Goal: Communication & Community: Answer question/provide support

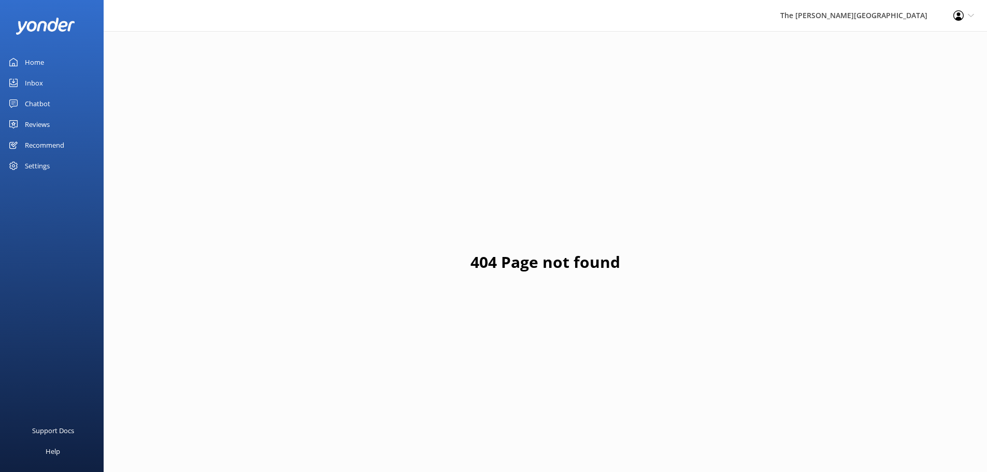
click at [29, 82] on div "Inbox" at bounding box center [34, 83] width 18 height 21
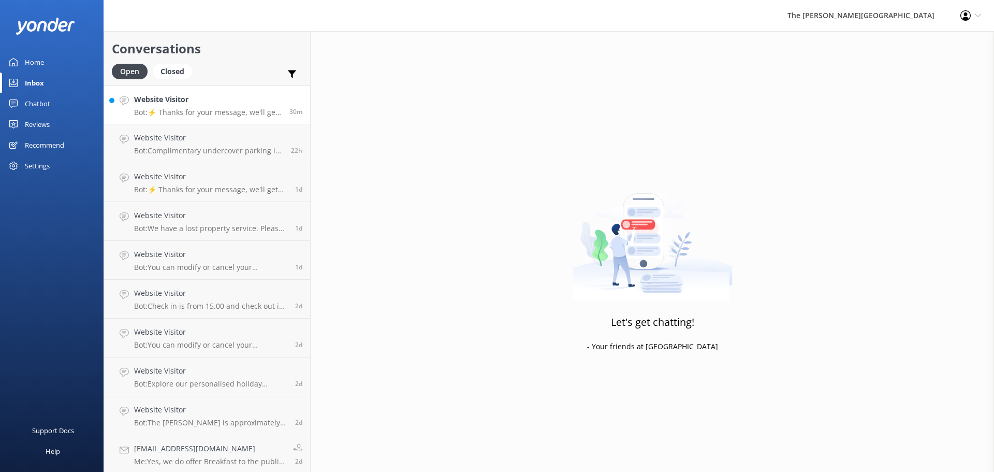
click at [143, 110] on p "Bot: ⚡ Thanks for your message, we'll get back to you as soon as we can. You're…" at bounding box center [208, 112] width 148 height 9
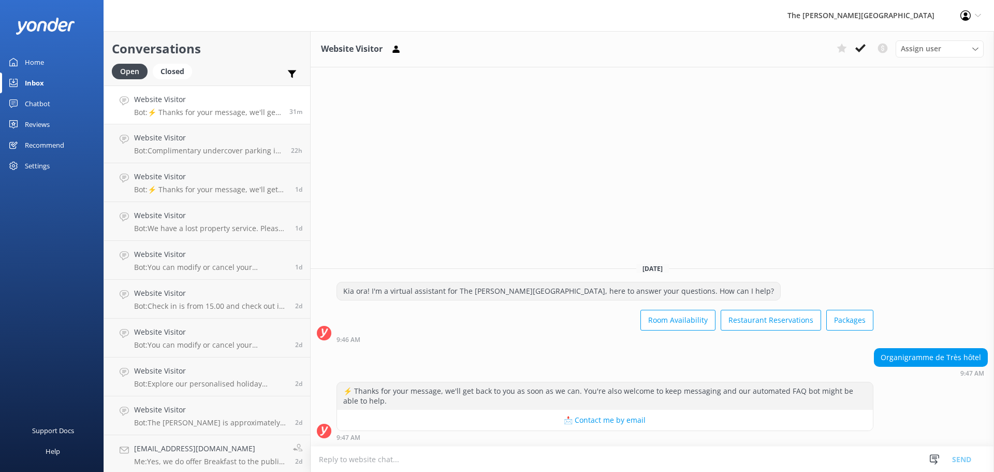
click at [440, 433] on div "⚡ Thanks for your message, we'll get back to you as soon as we can. You're also…" at bounding box center [605, 411] width 537 height 59
click at [371, 464] on textarea at bounding box center [653, 458] width 684 height 25
paste textarea "Kia Ora, May you please clarify what you are enquiring about. Nga mihi nui (Kin…"
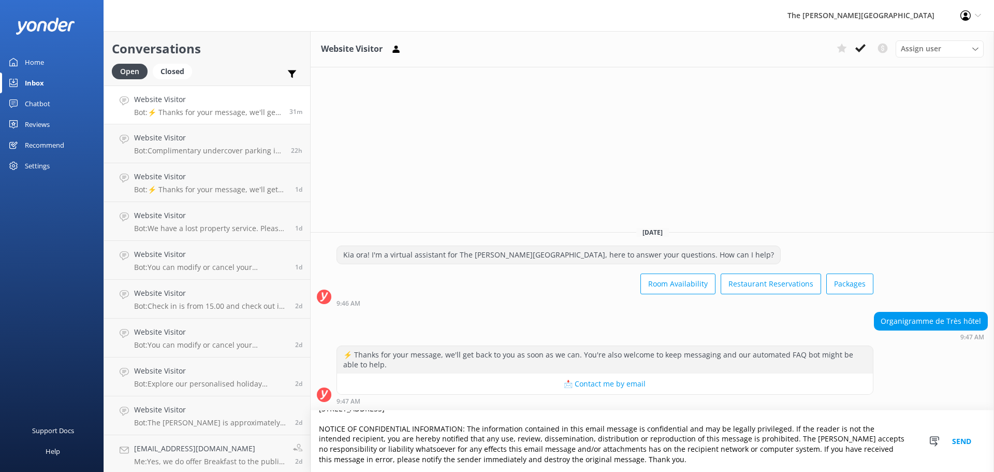
scroll to position [147, 0]
drag, startPoint x: 573, startPoint y: 453, endPoint x: 322, endPoint y: 422, distance: 252.6
click at [322, 422] on textarea "Kia Ora, May you please clarify what you are enquiring about. Nga mihi nui (Kin…" at bounding box center [653, 441] width 684 height 62
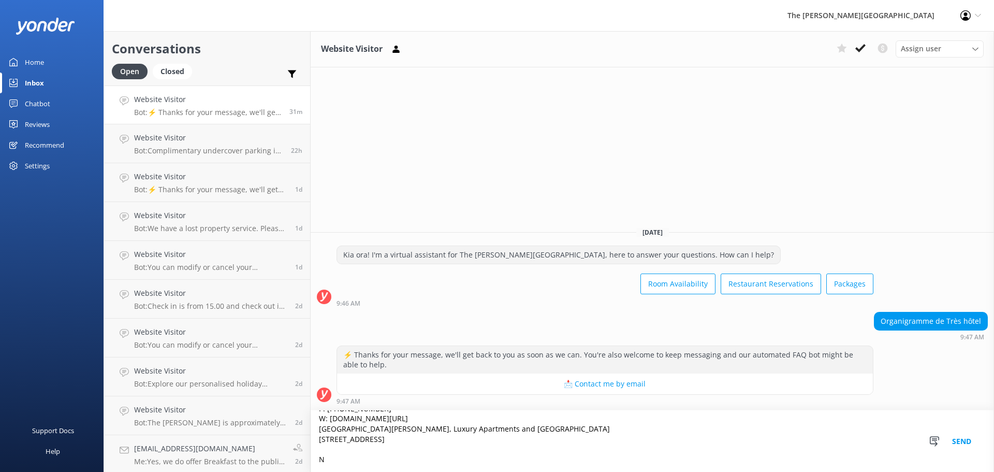
scroll to position [117, 0]
drag, startPoint x: 320, startPoint y: 429, endPoint x: 363, endPoint y: 459, distance: 52.2
click at [363, 459] on textarea "Kia Ora, May you please clarify what you are enquiring about. Nga mihi nui (Kin…" at bounding box center [653, 441] width 684 height 62
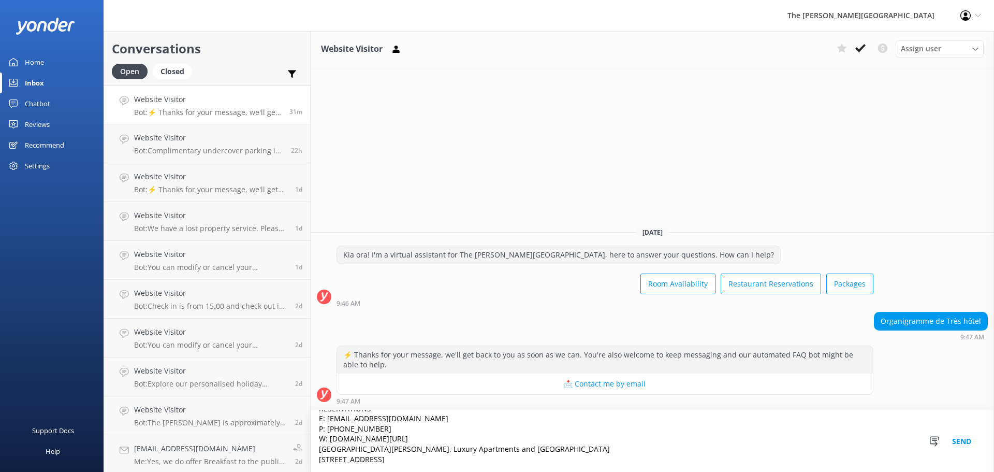
scroll to position [86, 0]
drag, startPoint x: 324, startPoint y: 428, endPoint x: 458, endPoint y: 457, distance: 136.7
click at [459, 458] on textarea "Kia Ora, May you please clarify what you are enquiring about. Nga mihi nui (Kin…" at bounding box center [653, 441] width 684 height 62
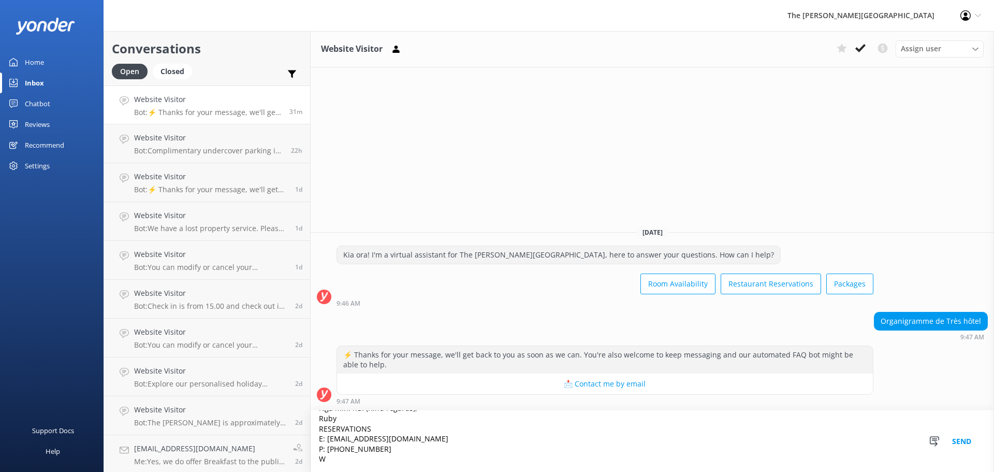
scroll to position [55, 0]
drag, startPoint x: 320, startPoint y: 436, endPoint x: 410, endPoint y: 456, distance: 91.9
click at [410, 456] on textarea "Kia Ora, May you please clarify what you are enquiring about. Nga mihi nui (Kin…" at bounding box center [653, 441] width 684 height 62
type textarea "Kia Ora, May you please clarify what you are enquiring about. Nga mihi nui (Kin…"
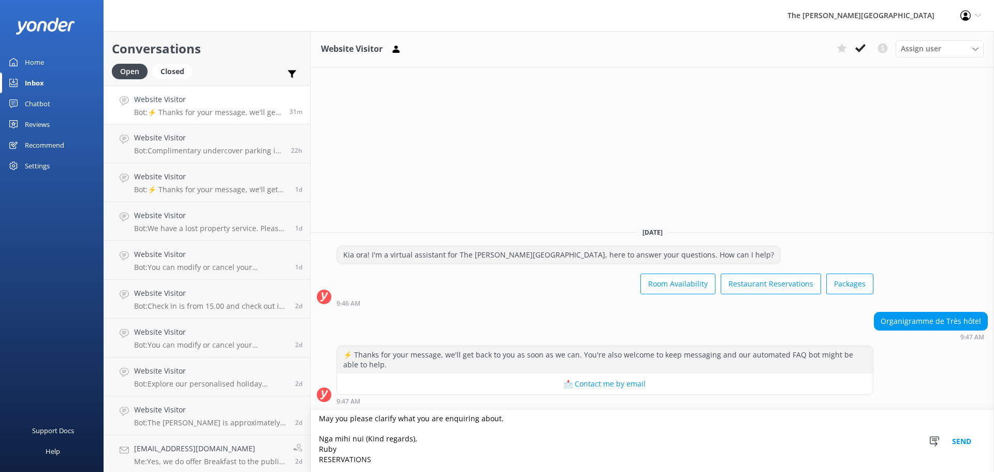
click at [960, 440] on button "Send" at bounding box center [962, 441] width 39 height 62
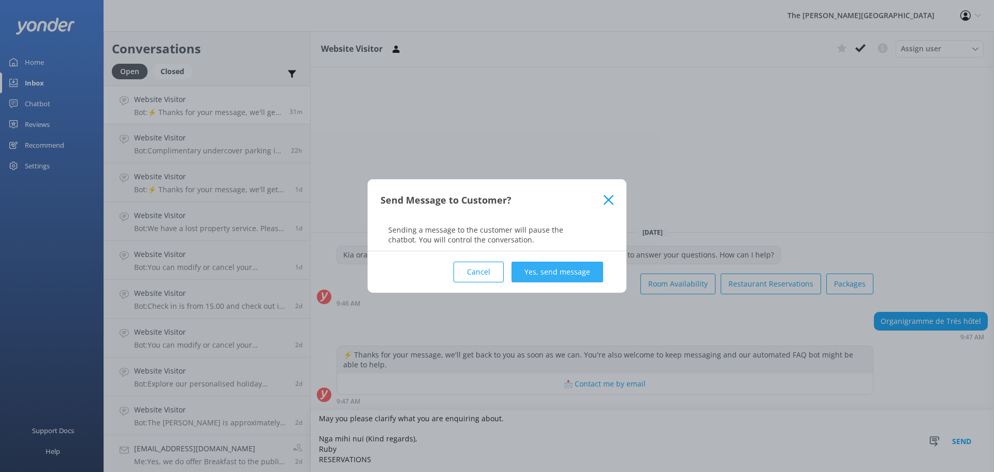
click at [531, 266] on button "Yes, send message" at bounding box center [558, 272] width 92 height 21
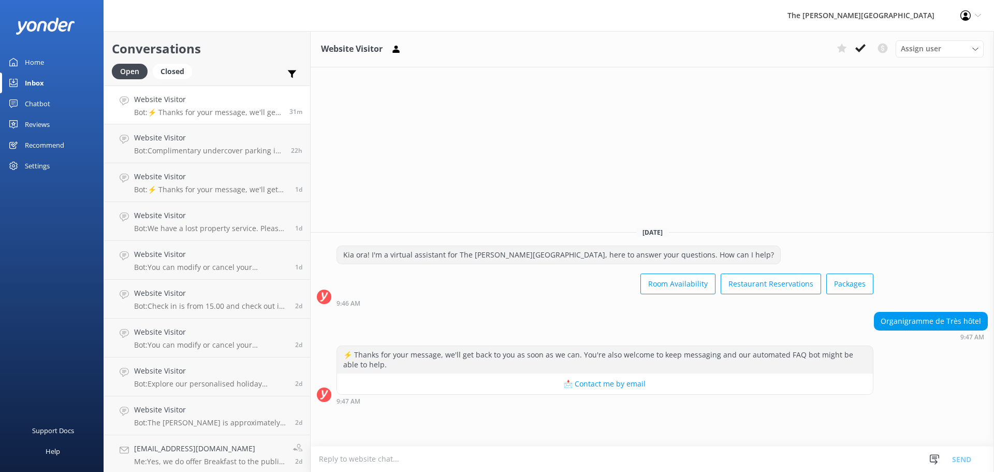
scroll to position [1, 0]
